Goal: Register for event/course

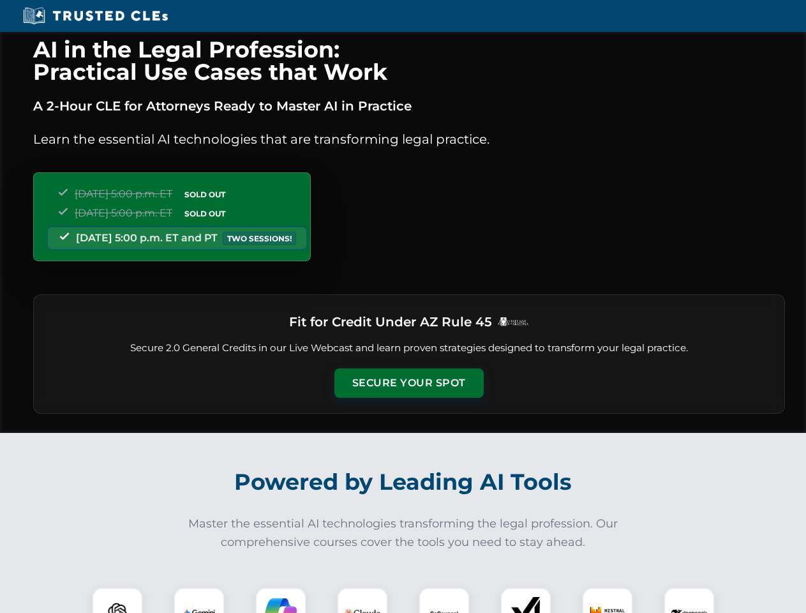
click at [409, 383] on button "Secure Your Spot" at bounding box center [408, 382] width 149 height 29
click at [117, 600] on img at bounding box center [117, 612] width 37 height 37
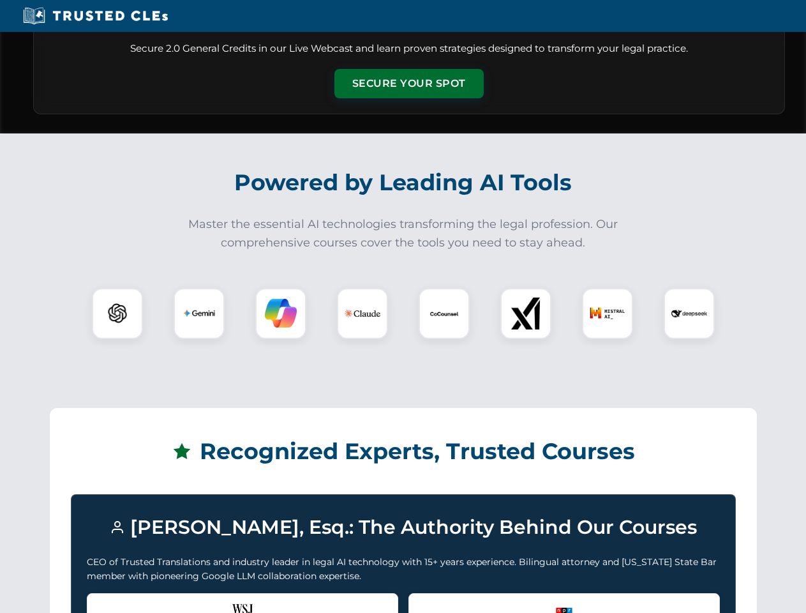
click at [199, 600] on div "Recognized by the WSJ [PERSON_NAME] was featured for his expertise in AI legal …" at bounding box center [243, 618] width 312 height 51
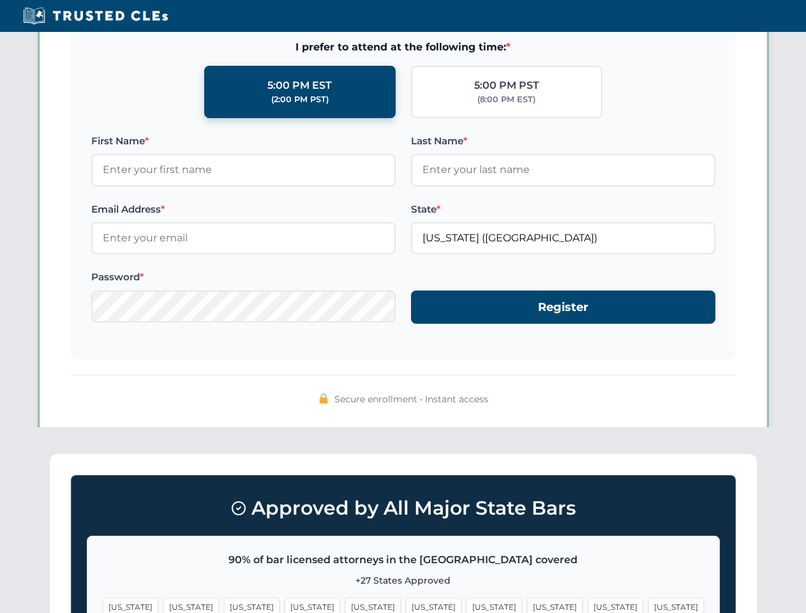
click at [467, 600] on span "[US_STATE]" at bounding box center [495, 606] width 56 height 19
click at [588, 600] on span "[US_STATE]" at bounding box center [616, 606] width 56 height 19
